Goal: Information Seeking & Learning: Learn about a topic

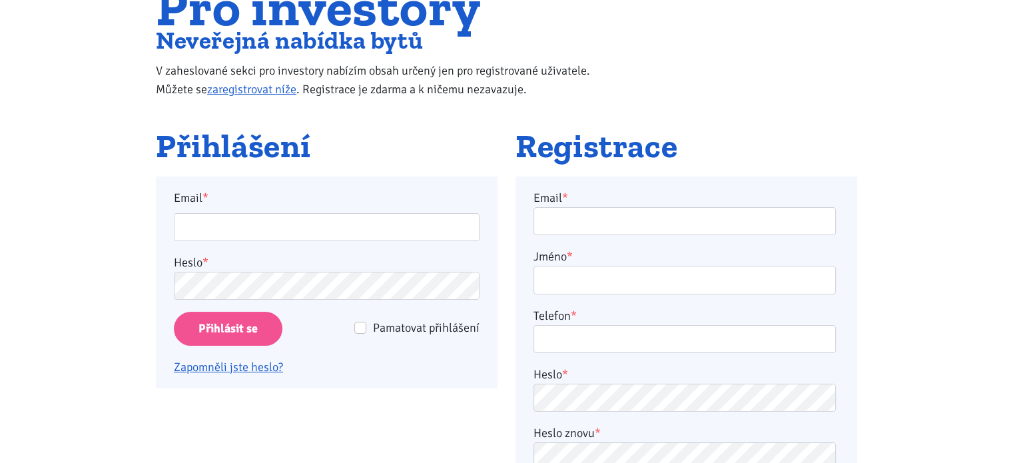
scroll to position [171, 0]
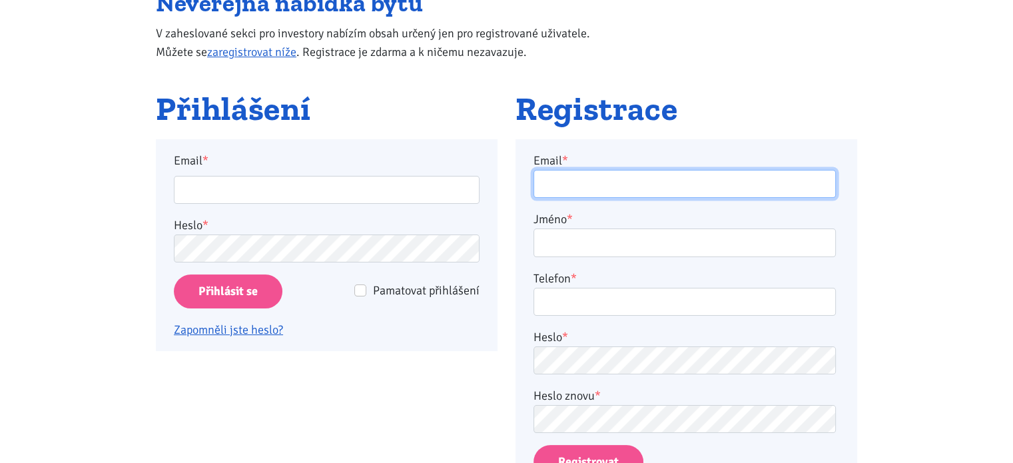
type input "[EMAIL_ADDRESS][DOMAIN_NAME]"
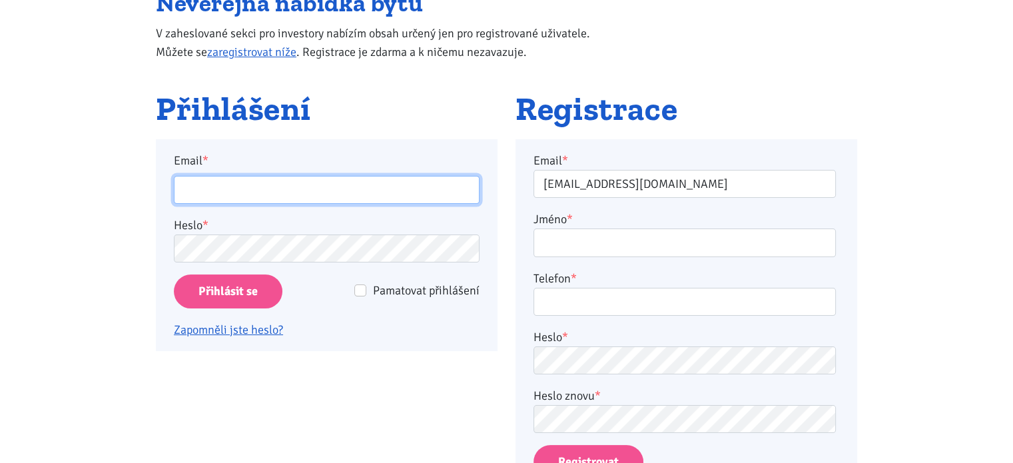
type input "[EMAIL_ADDRESS][DOMAIN_NAME]"
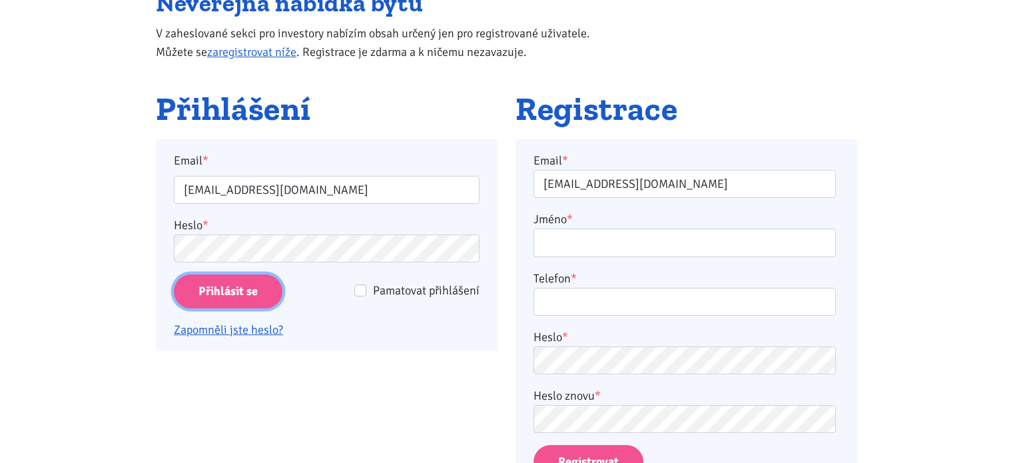
click at [205, 298] on input "Přihlásit se" at bounding box center [228, 291] width 109 height 34
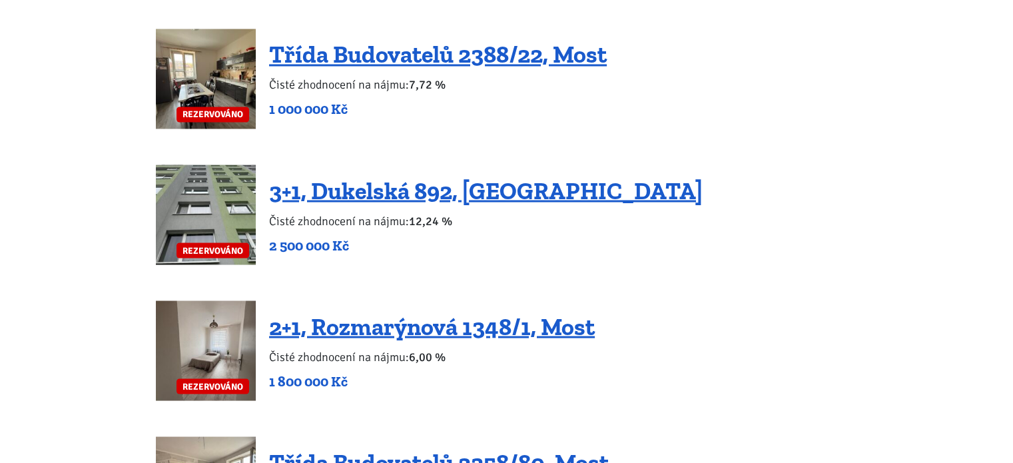
scroll to position [2359, 0]
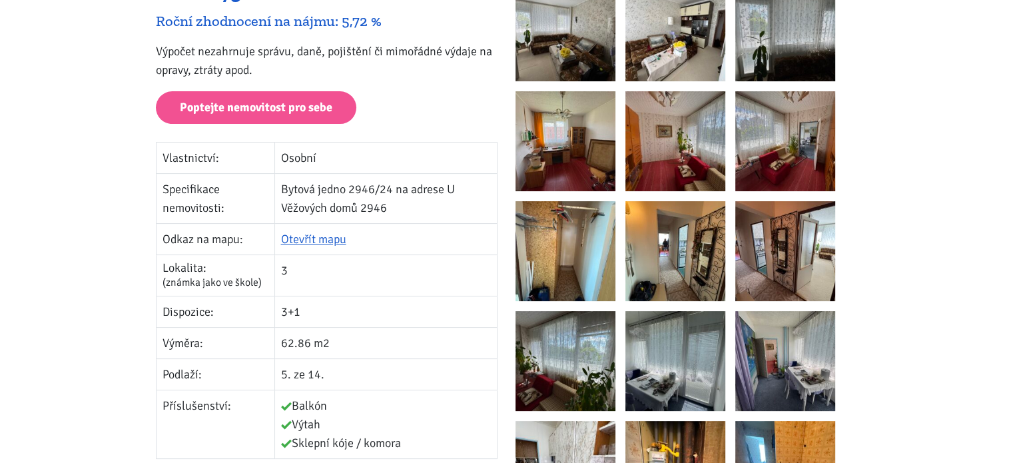
scroll to position [252, 0]
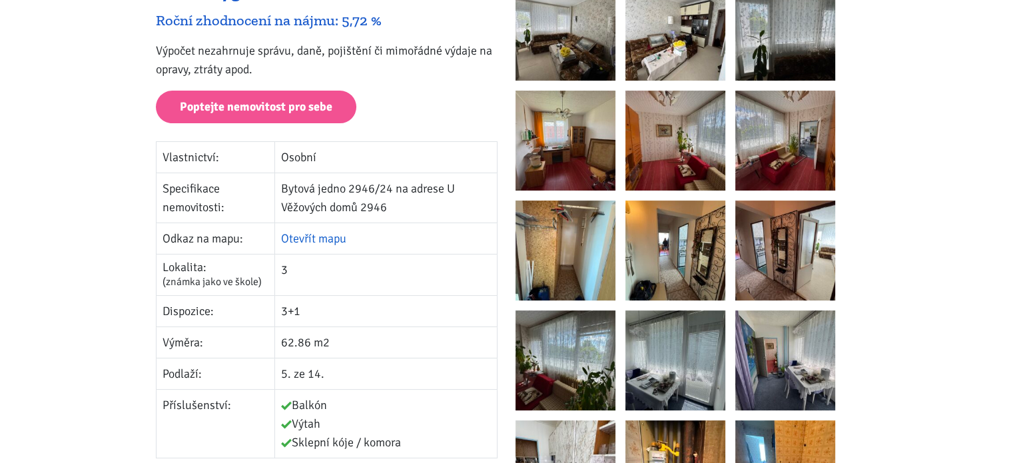
click at [306, 242] on link "Otevřít mapu" at bounding box center [313, 238] width 65 height 15
